Goal: Information Seeking & Learning: Understand process/instructions

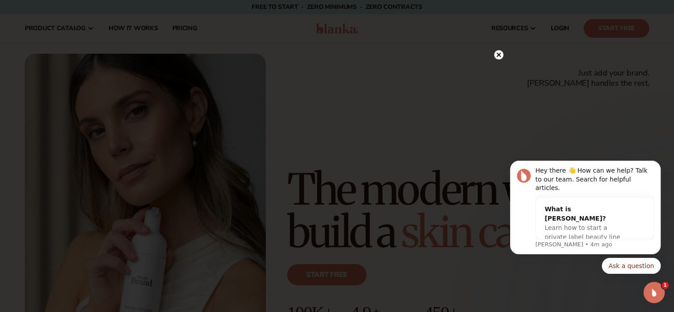
click at [496, 52] on circle at bounding box center [498, 54] width 9 height 9
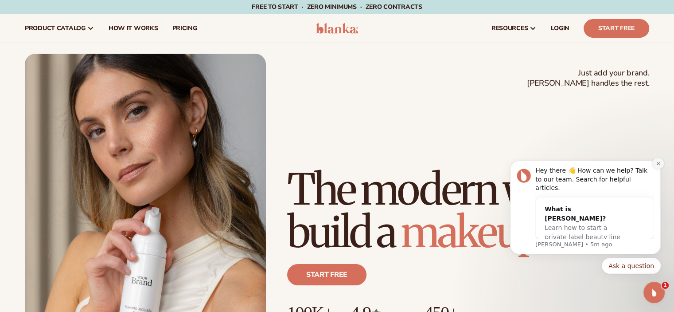
click at [659, 166] on icon "Dismiss notification" at bounding box center [658, 163] width 5 height 5
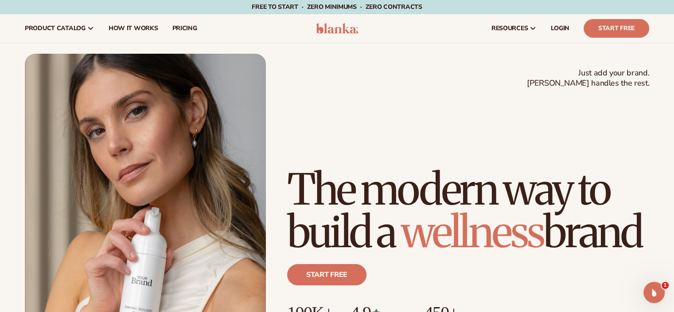
click at [339, 62] on div "Just add your brand. Blanka handles the rest. beauty,skin care,wellness,makeup …" at bounding box center [337, 206] width 624 height 304
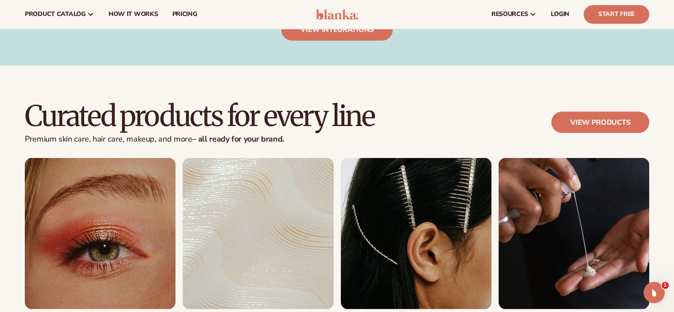
scroll to position [1241, 0]
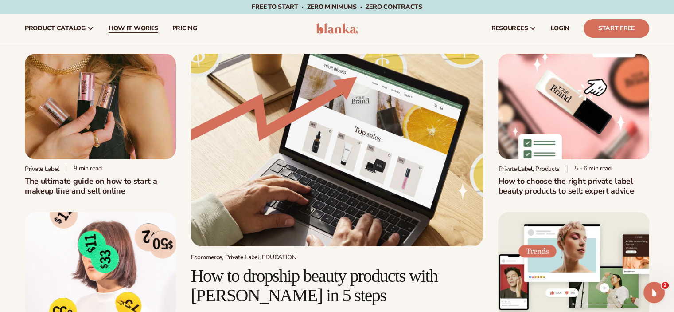
click at [136, 31] on span "How It Works" at bounding box center [134, 28] width 50 height 7
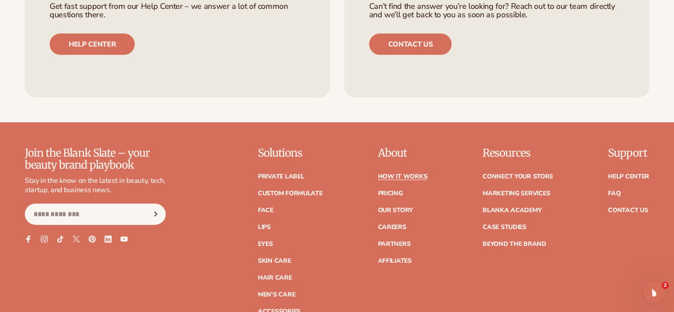
scroll to position [2032, 0]
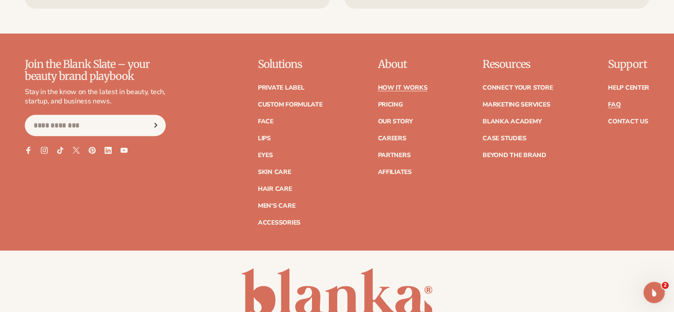
click at [609, 105] on link "FAQ" at bounding box center [614, 104] width 12 height 6
